Goal: Information Seeking & Learning: Learn about a topic

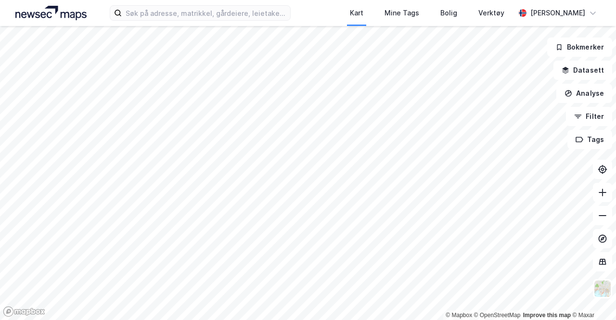
click at [196, 24] on div "Kart Mine Tags Bolig Verktøy [PERSON_NAME]" at bounding box center [308, 13] width 616 height 26
click at [182, 10] on input at bounding box center [206, 13] width 169 height 14
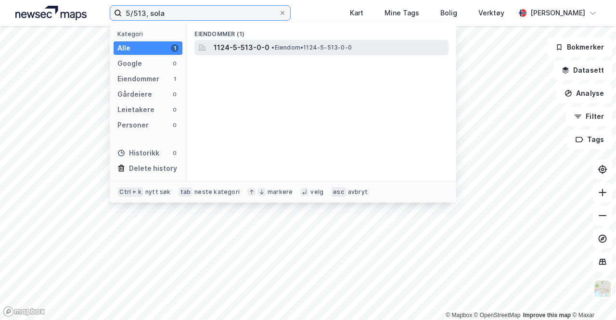
type input "5/513, sola"
click at [259, 50] on span "1124-5-513-0-0" at bounding box center [242, 48] width 56 height 12
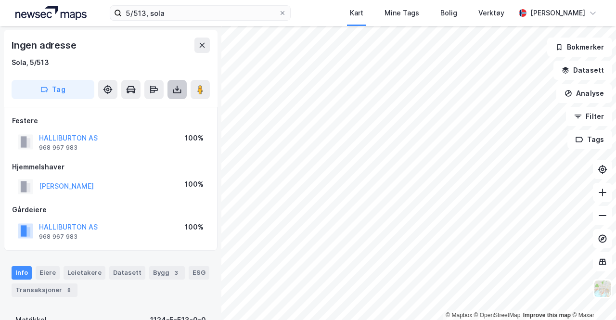
click at [180, 87] on icon at bounding box center [177, 90] width 10 height 10
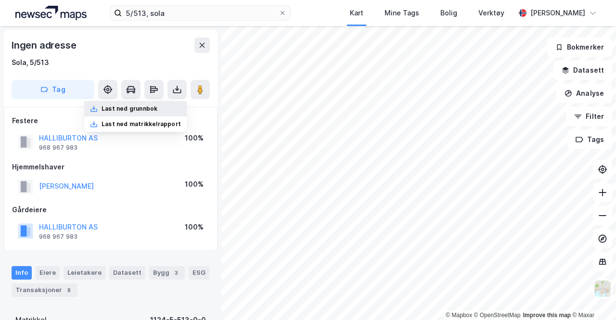
click at [164, 106] on div "Last ned grunnbok" at bounding box center [135, 108] width 103 height 15
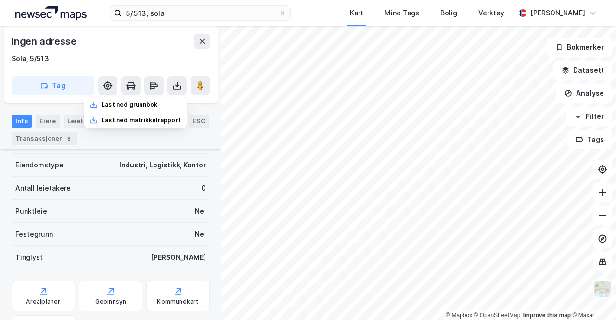
scroll to position [281, 0]
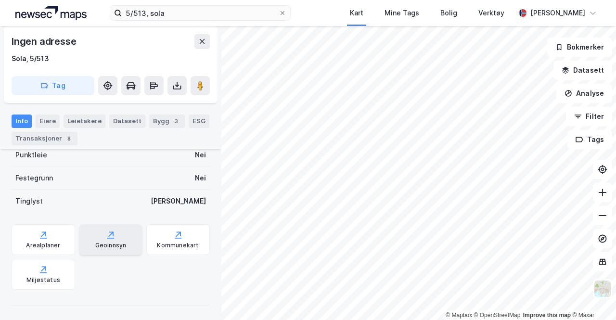
click at [115, 240] on div "Geoinnsyn" at bounding box center [111, 239] width 64 height 31
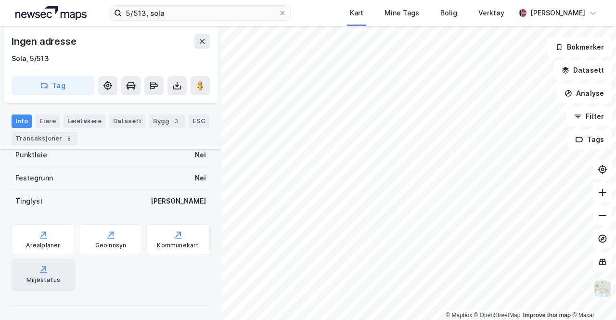
click at [50, 269] on div "Miljøstatus" at bounding box center [44, 274] width 64 height 31
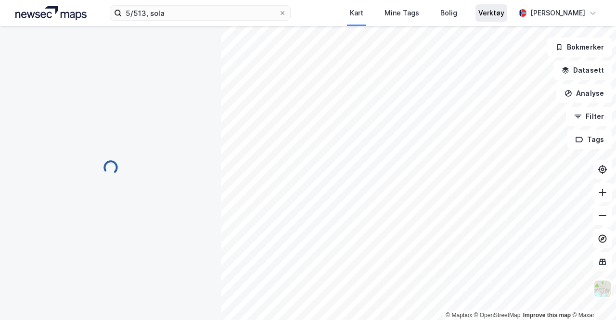
scroll to position [281, 0]
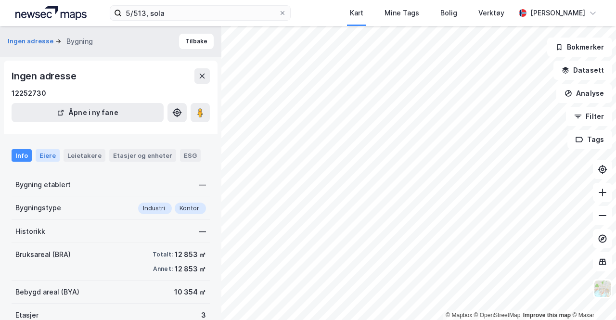
click at [46, 150] on div "Eiere" at bounding box center [48, 155] width 24 height 13
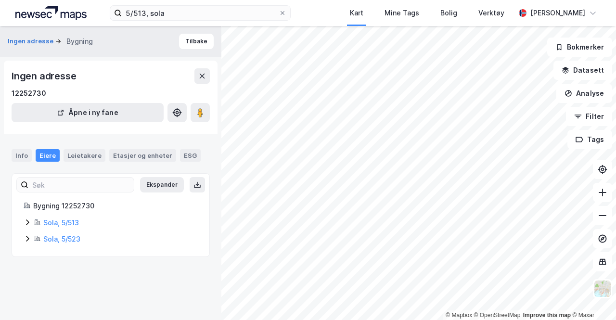
click at [26, 221] on icon at bounding box center [28, 223] width 8 height 8
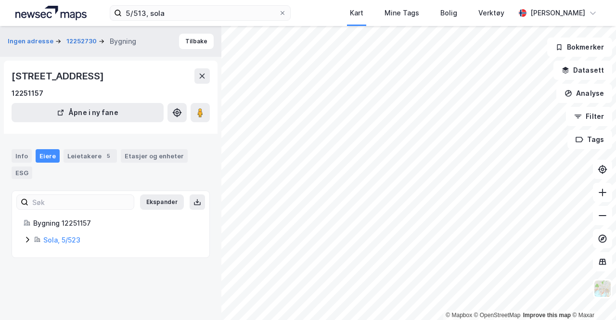
click at [25, 239] on icon at bounding box center [28, 240] width 8 height 8
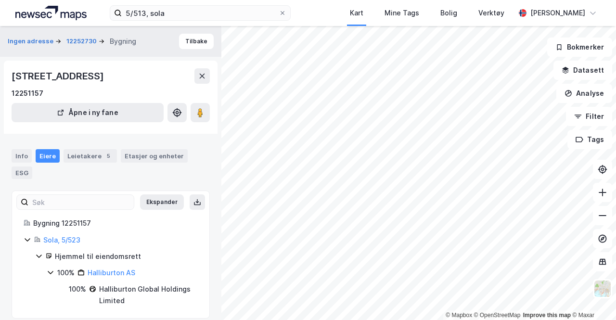
scroll to position [10, 0]
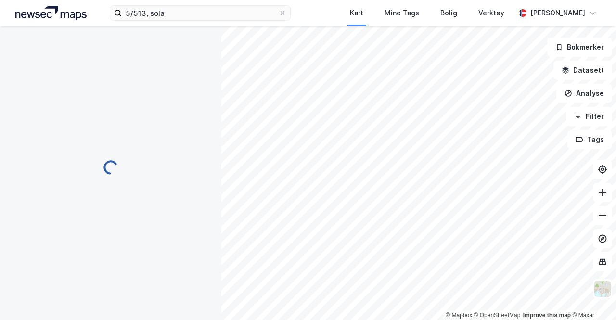
scroll to position [10, 0]
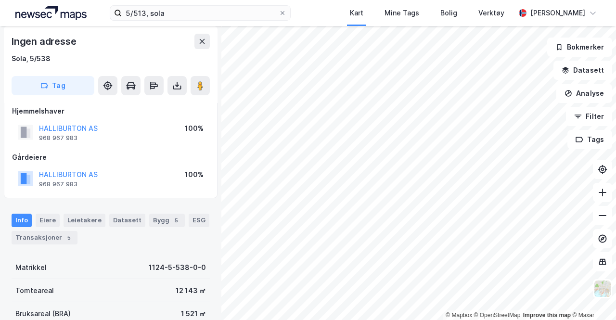
scroll to position [10, 0]
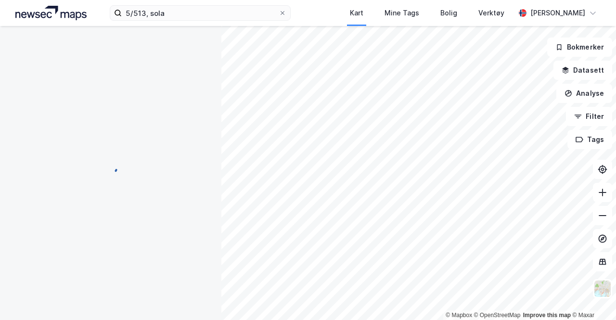
scroll to position [10, 0]
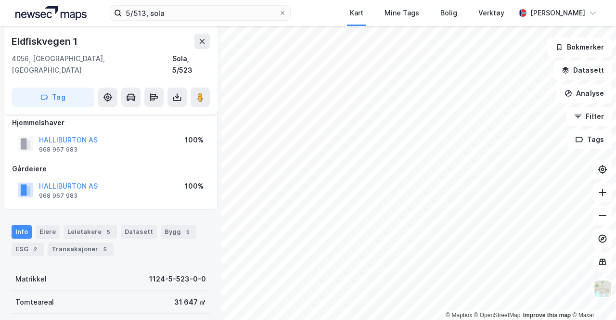
scroll to position [10, 0]
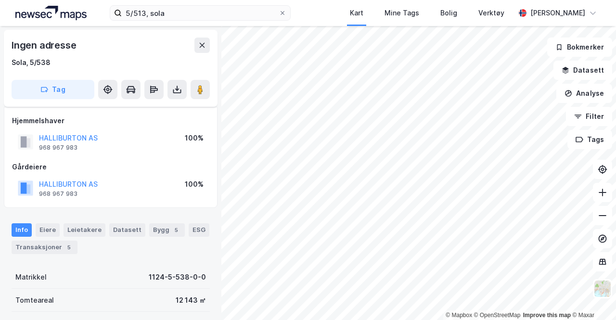
scroll to position [10, 0]
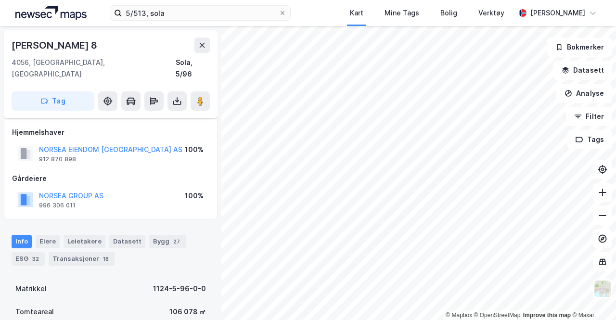
scroll to position [10, 0]
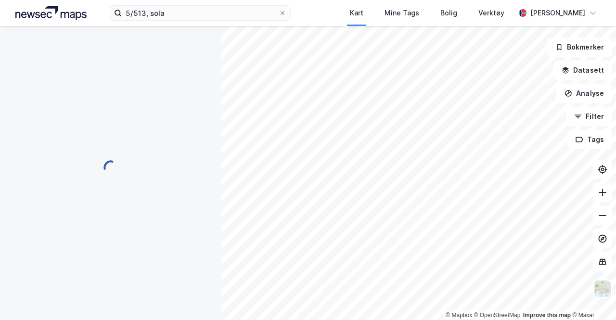
scroll to position [10, 0]
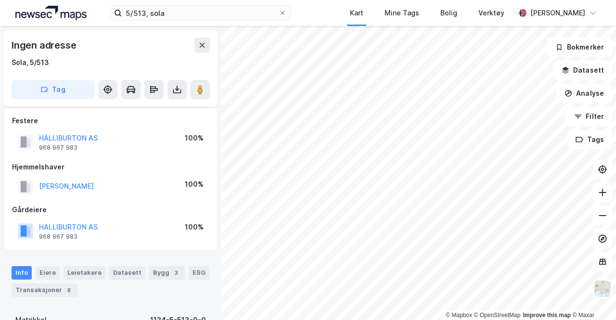
scroll to position [10, 0]
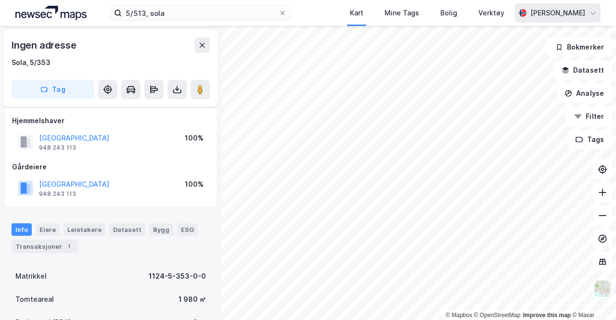
scroll to position [10, 0]
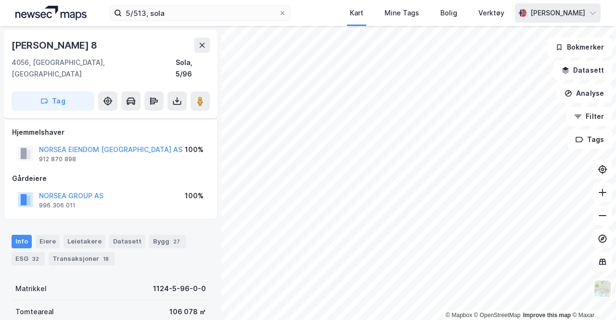
scroll to position [10, 0]
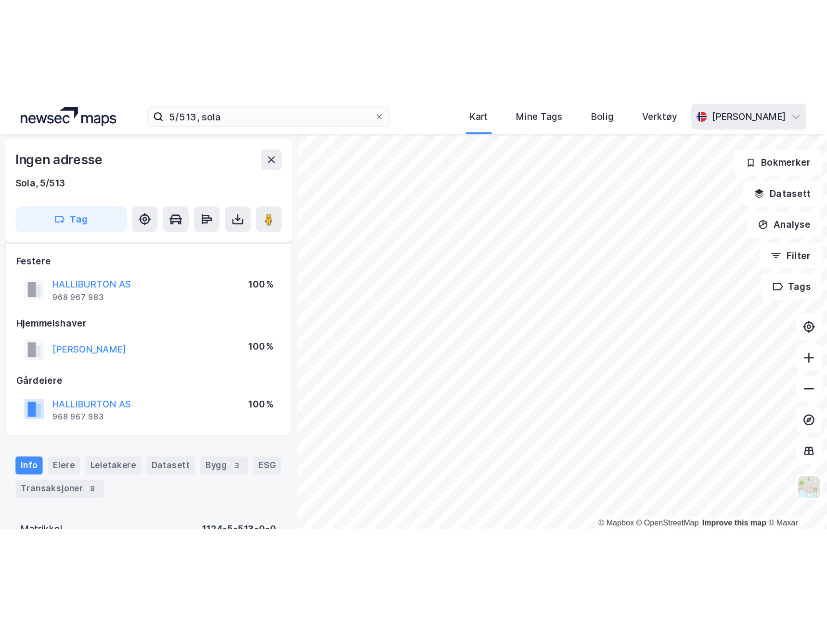
scroll to position [10, 0]
